Goal: Task Accomplishment & Management: Manage account settings

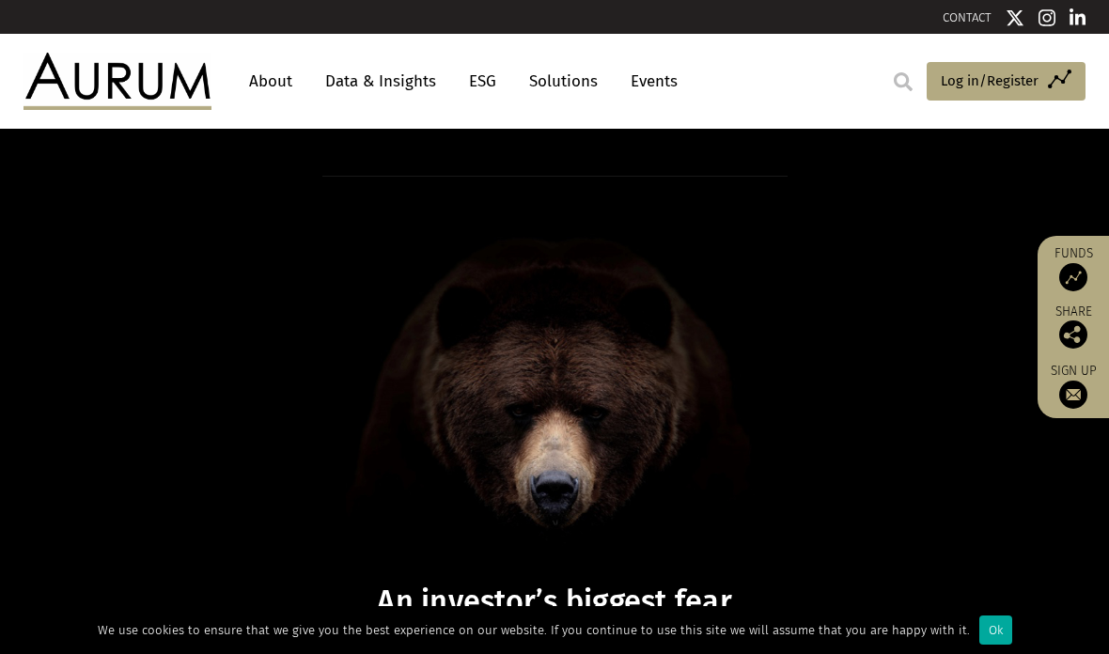
click at [965, 82] on span "Log in/Register" at bounding box center [990, 81] width 98 height 23
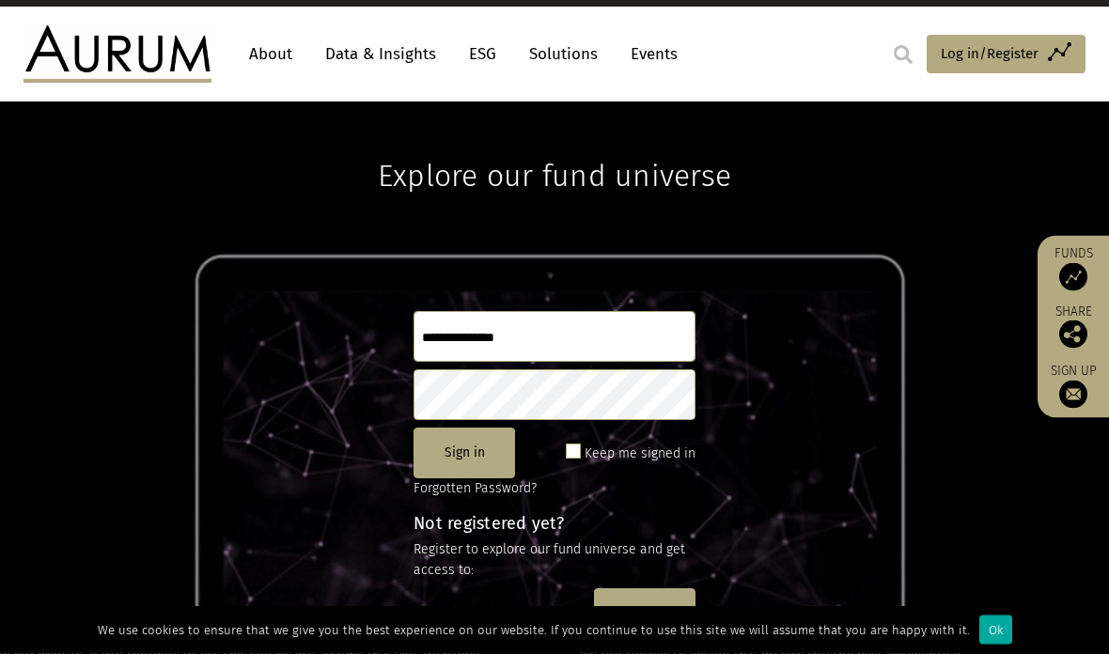
scroll to position [27, 0]
click at [530, 326] on input "text" at bounding box center [555, 336] width 282 height 51
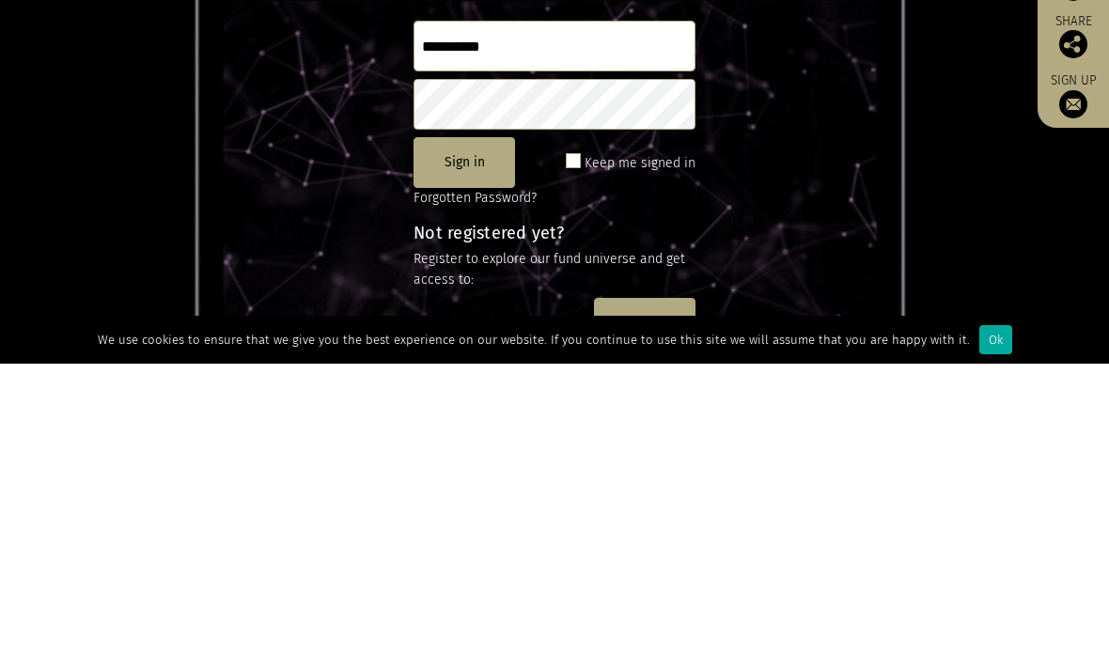
click at [581, 444] on span at bounding box center [573, 451] width 15 height 15
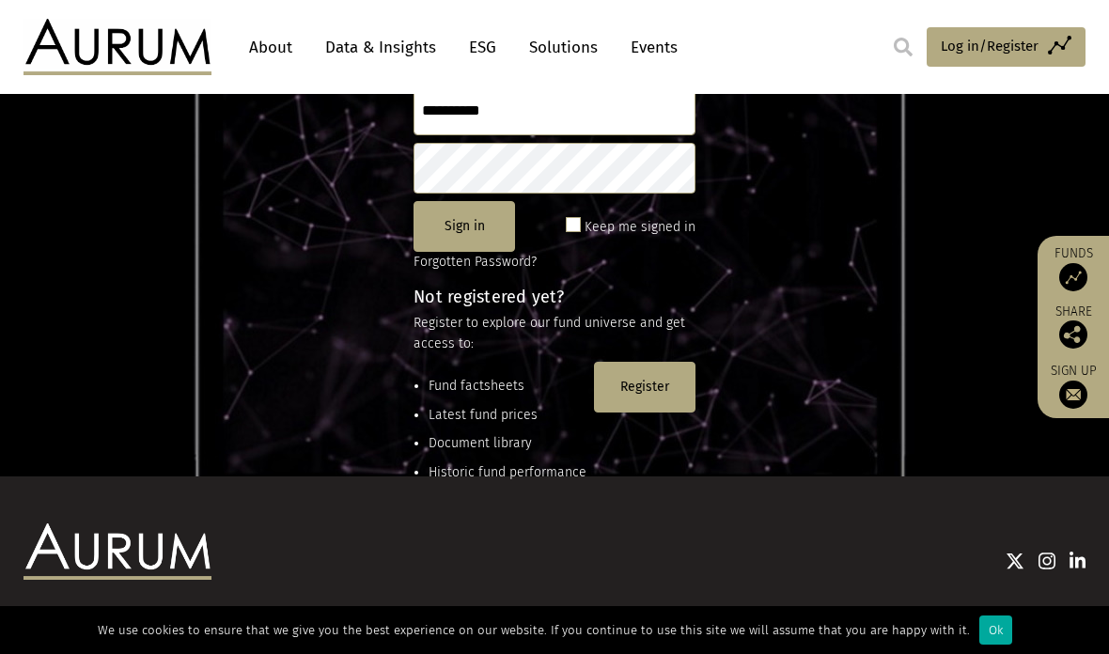
click at [581, 218] on span at bounding box center [573, 224] width 15 height 15
click at [592, 228] on label "Keep me signed in" at bounding box center [640, 227] width 111 height 23
click at [580, 224] on span at bounding box center [573, 224] width 15 height 15
click at [589, 217] on label "Keep me signed in" at bounding box center [640, 227] width 111 height 23
click at [461, 221] on button "Sign in" at bounding box center [465, 226] width 102 height 51
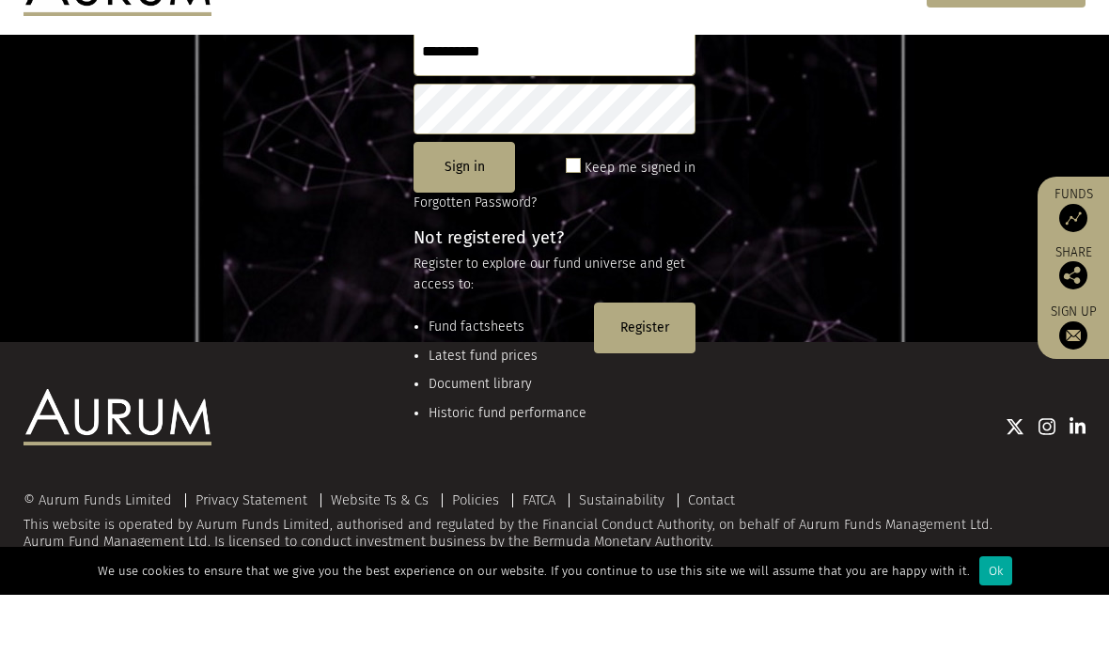
click at [476, 201] on button "Sign in" at bounding box center [465, 226] width 102 height 51
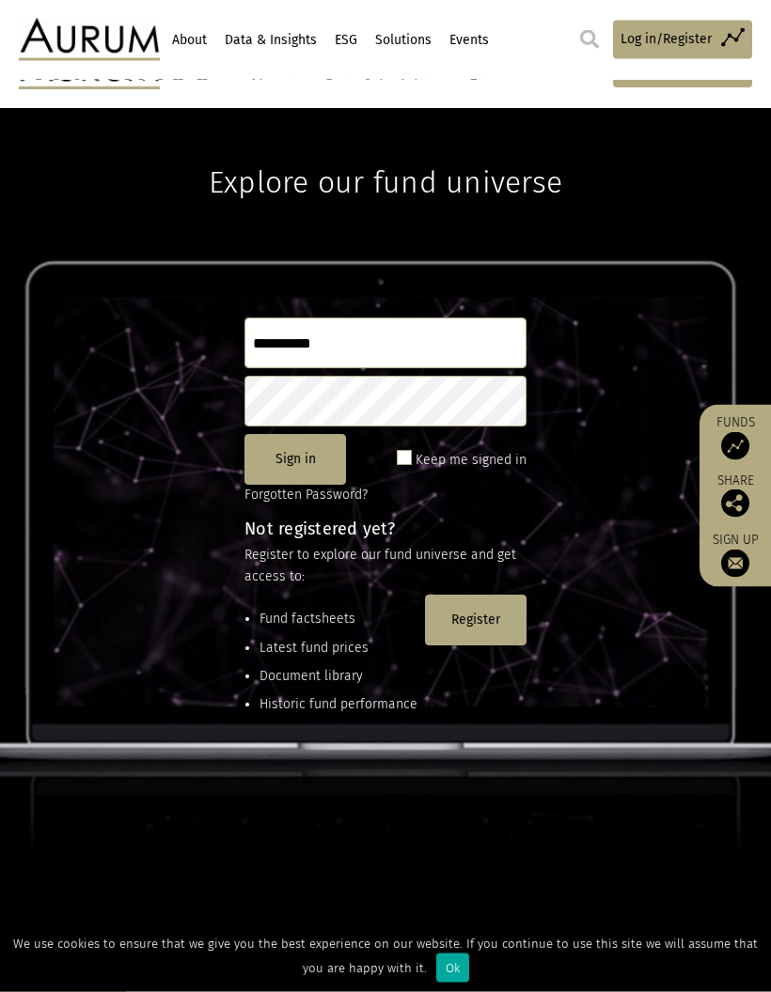
scroll to position [0, 0]
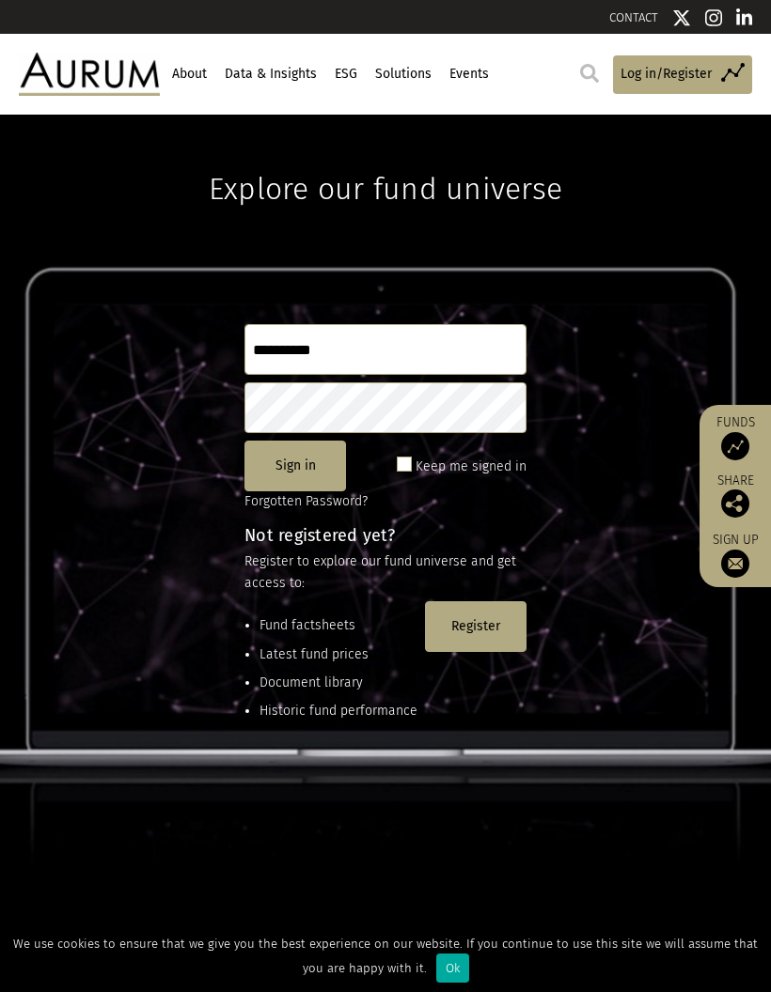
click at [399, 350] on input "**********" at bounding box center [385, 349] width 282 height 51
type input "*"
type input "**********"
click at [303, 467] on button "Sign in" at bounding box center [295, 466] width 102 height 51
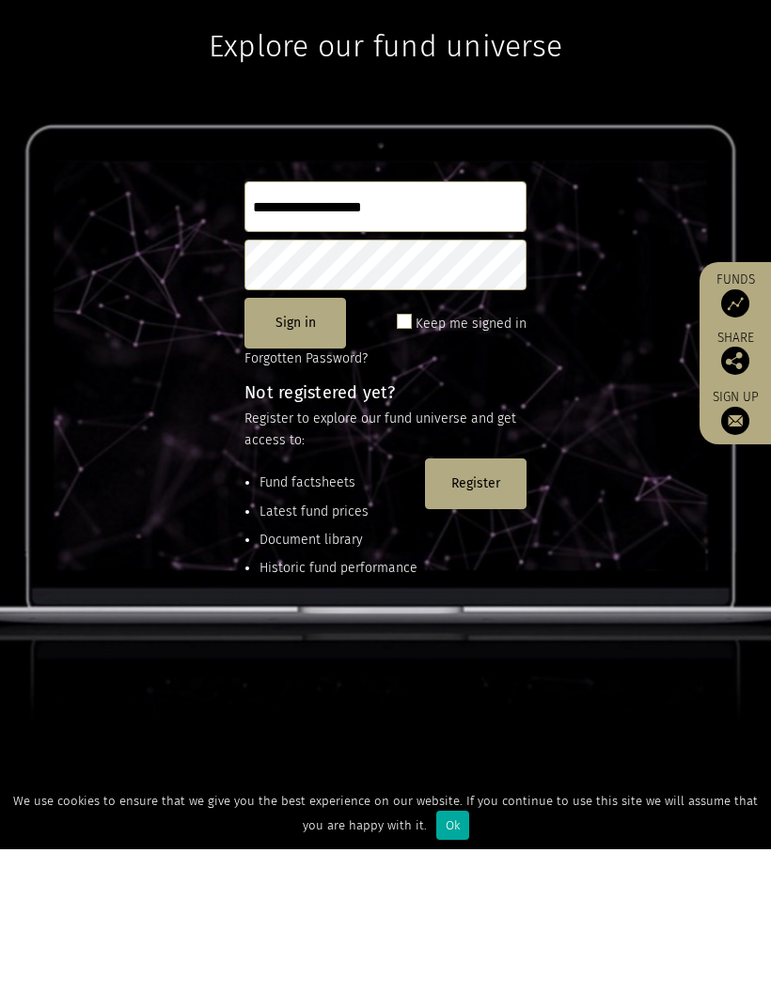
click at [623, 333] on div "**********" at bounding box center [385, 592] width 771 height 954
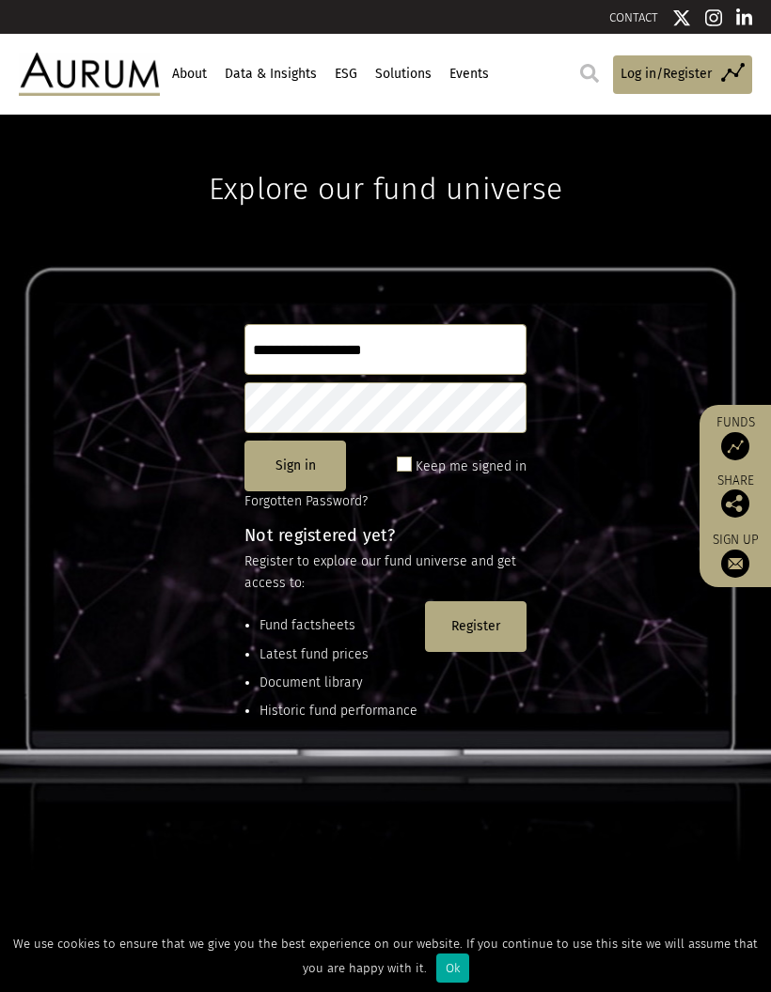
click at [302, 467] on button "Sign in" at bounding box center [295, 466] width 102 height 51
